Goal: Transaction & Acquisition: Purchase product/service

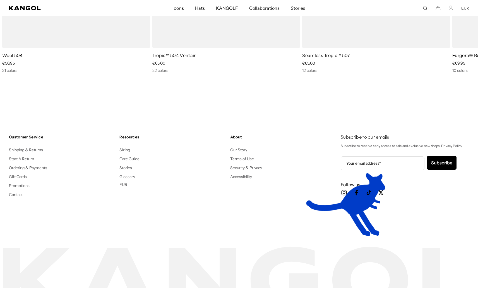
scroll to position [0, 115]
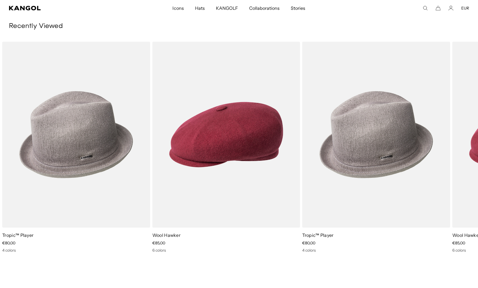
scroll to position [0, 115]
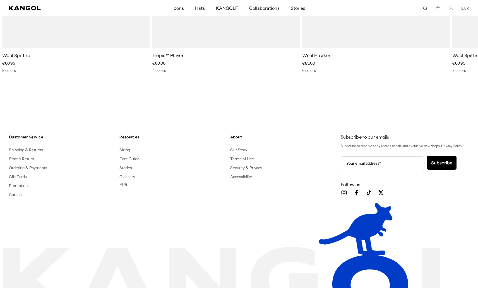
scroll to position [0, 115]
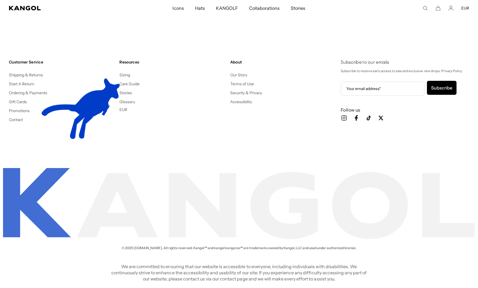
scroll to position [0, 115]
